Goal: Task Accomplishment & Management: Manage account settings

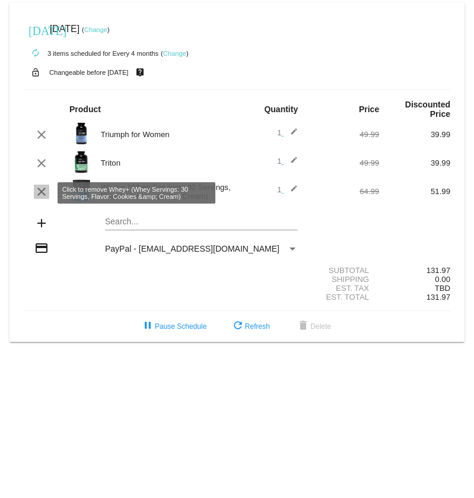
click at [39, 194] on mat-icon "clear" at bounding box center [41, 191] width 14 height 14
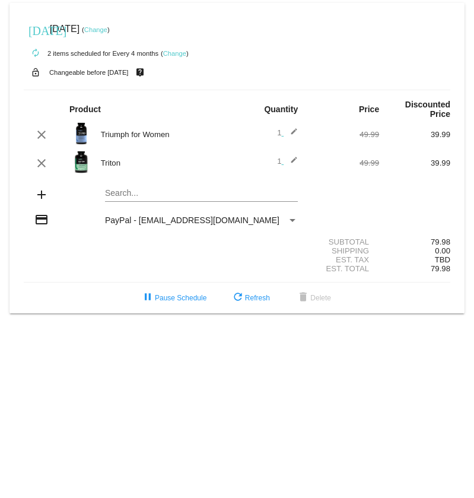
click at [107, 30] on link "Change" at bounding box center [95, 29] width 23 height 7
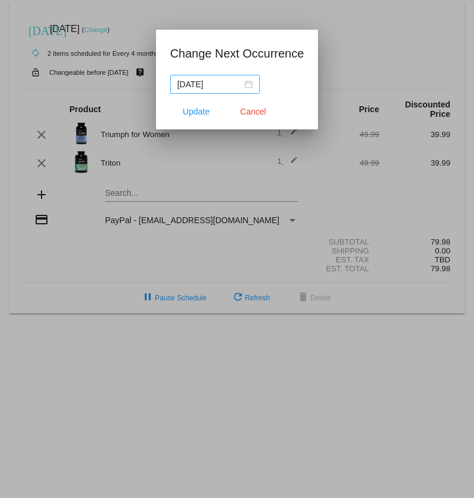
click at [243, 86] on div "[DATE]" at bounding box center [214, 84] width 75 height 13
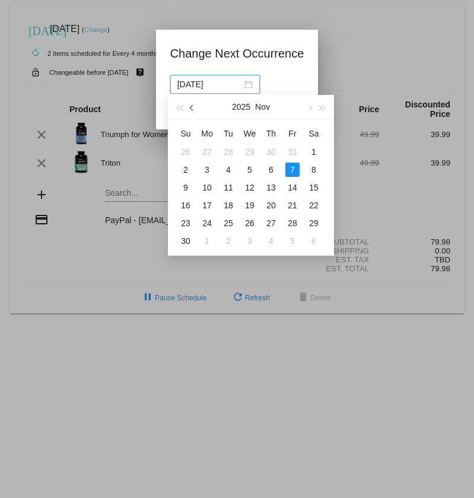
click at [192, 106] on span "button" at bounding box center [193, 108] width 6 height 6
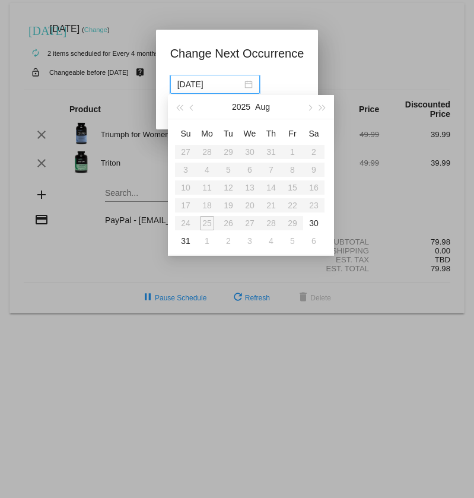
click at [403, 44] on div at bounding box center [237, 249] width 474 height 498
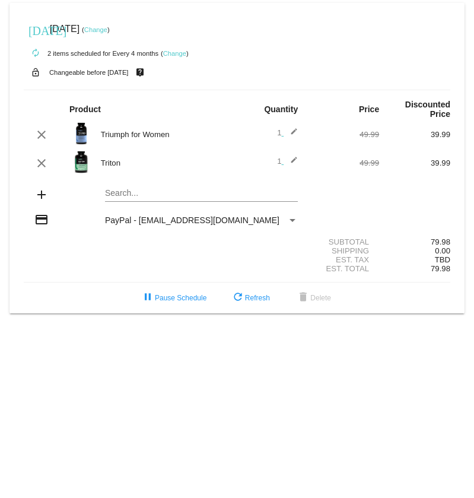
click at [107, 30] on link "Change" at bounding box center [95, 29] width 23 height 7
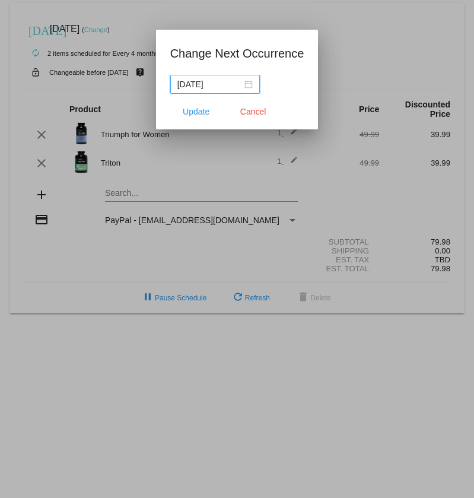
click at [246, 84] on div "[DATE]" at bounding box center [214, 84] width 75 height 13
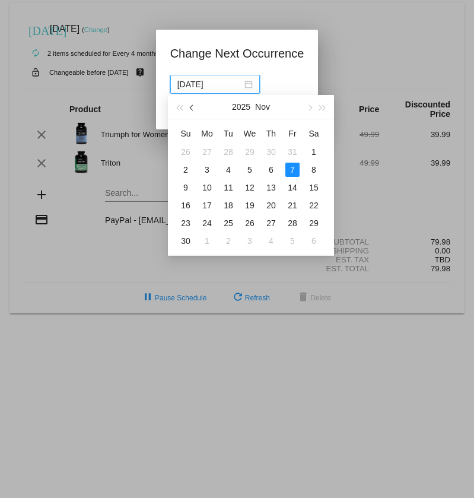
click at [193, 109] on span "button" at bounding box center [193, 108] width 6 height 6
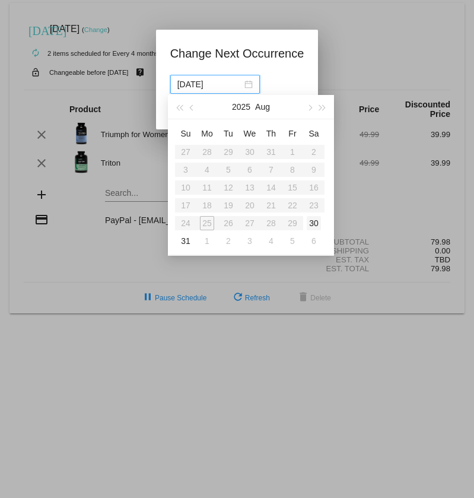
click at [317, 224] on div "30" at bounding box center [314, 223] width 14 height 14
type input "[DATE]"
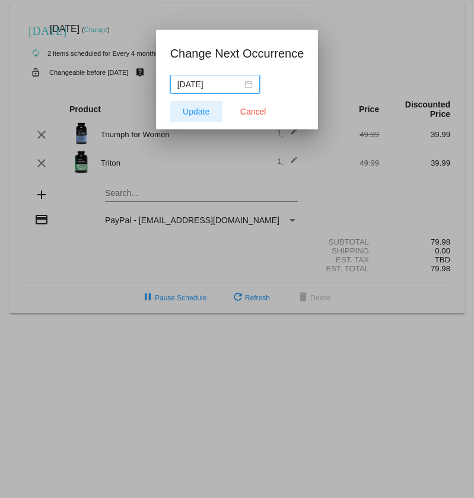
click at [204, 110] on span "Update" at bounding box center [196, 111] width 27 height 9
